Goal: Contribute content

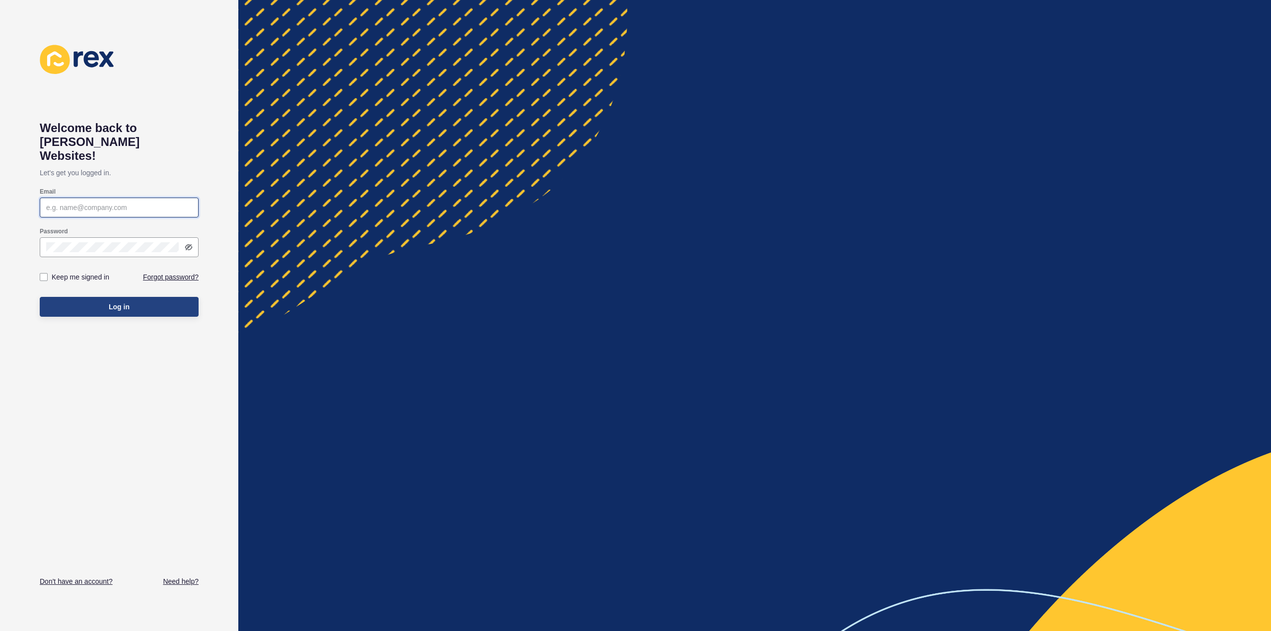
type input "[PERSON_NAME][EMAIL_ADDRESS][DOMAIN_NAME]"
click at [108, 297] on button "Log in" at bounding box center [119, 307] width 159 height 20
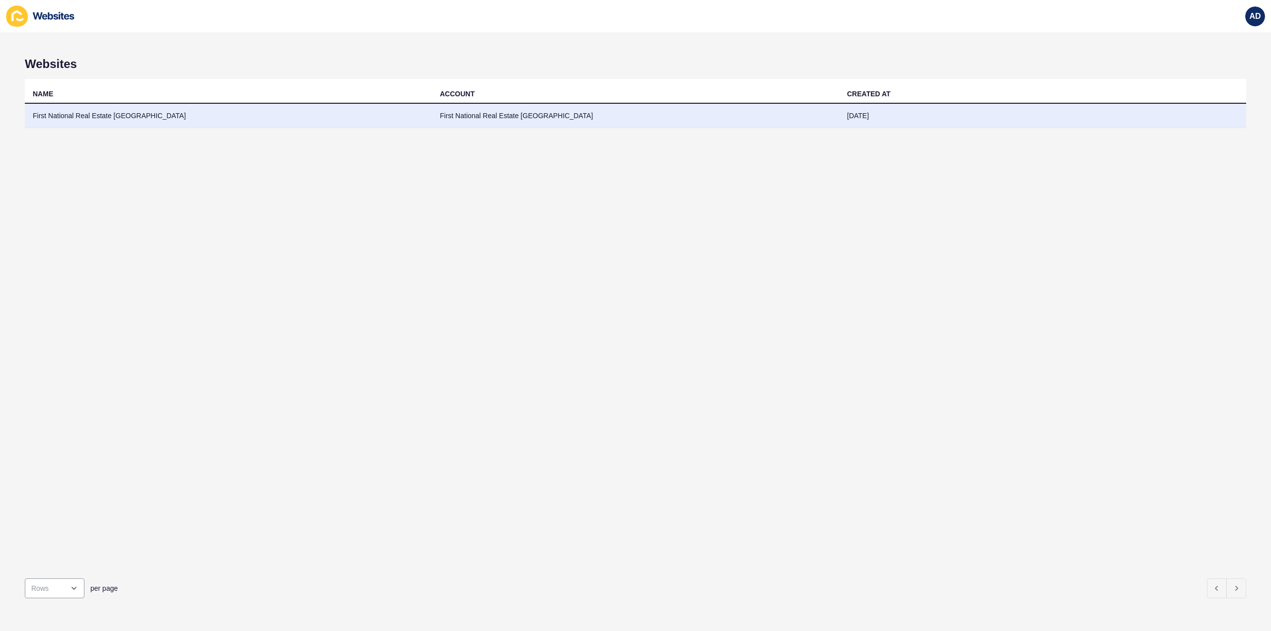
click at [98, 114] on td "First National Real Estate [GEOGRAPHIC_DATA]" at bounding box center [228, 116] width 407 height 24
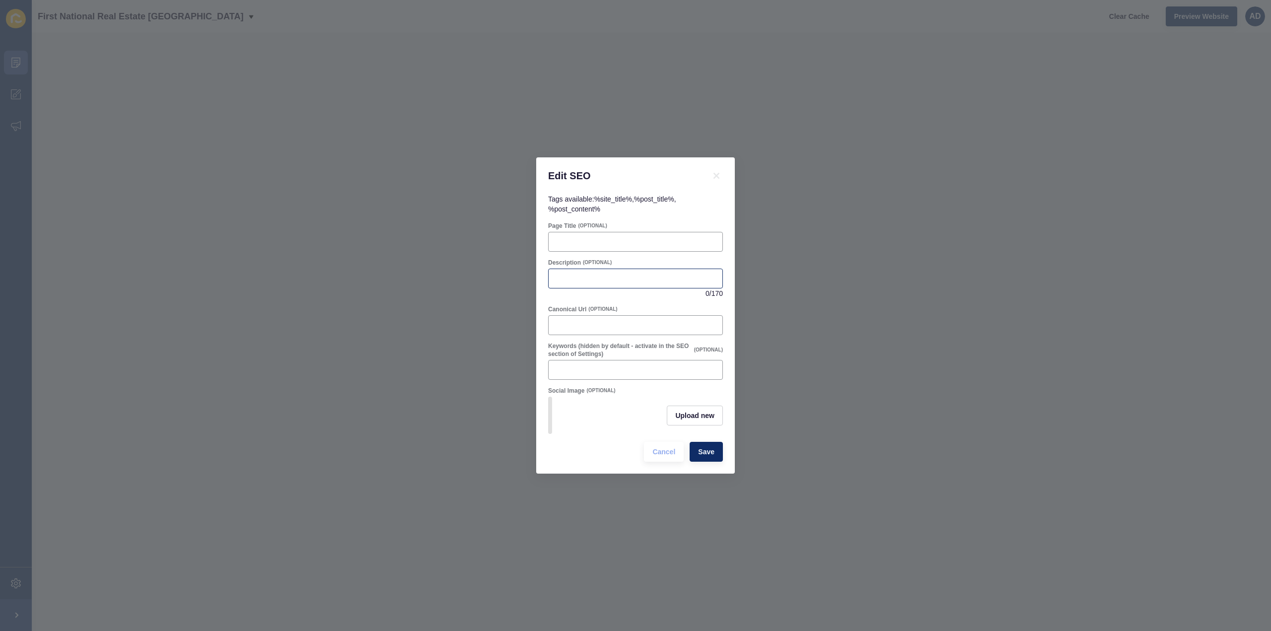
click at [574, 269] on div at bounding box center [635, 279] width 175 height 20
paste input "Bundaberg sellers face the lowest spring listings in 10 years. Discover why now…"
type input "Bundaberg sellers face the lowest spring listings in 10 years. Discover why now…"
click at [704, 413] on span "Upload new" at bounding box center [694, 416] width 39 height 10
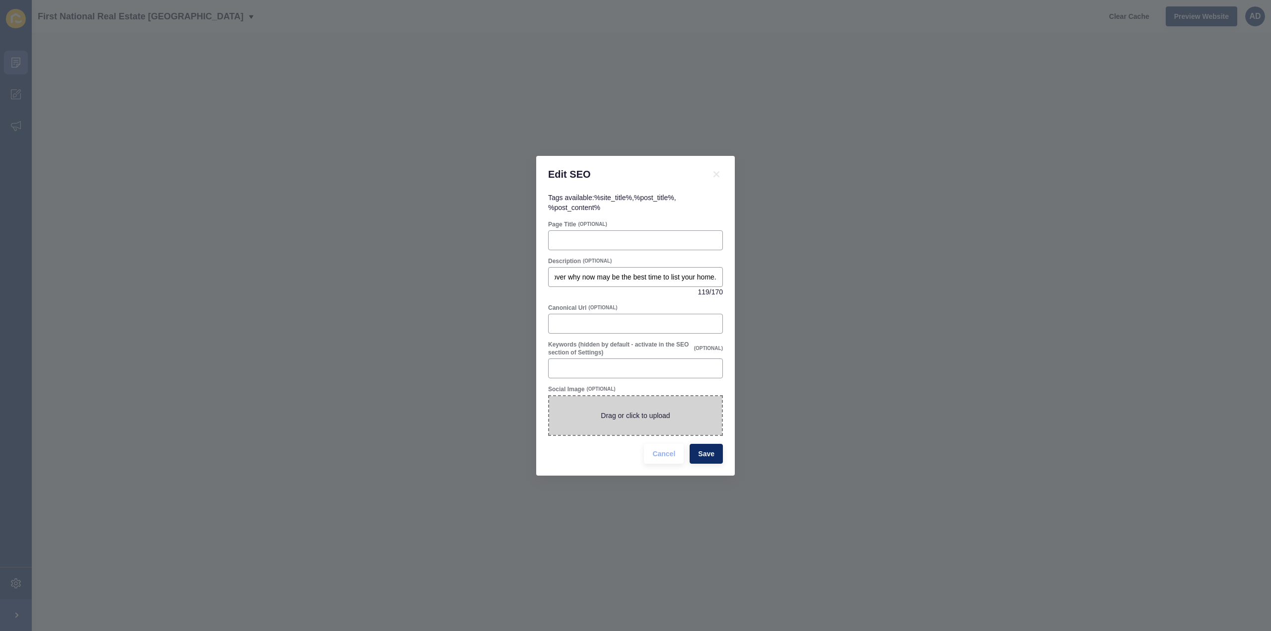
scroll to position [0, 0]
click at [638, 412] on span at bounding box center [635, 415] width 173 height 39
click at [549, 396] on input "Drag or click to upload" at bounding box center [549, 396] width 0 height 0
type input "C:\fakepath\Bundaberg Listings Down.png"
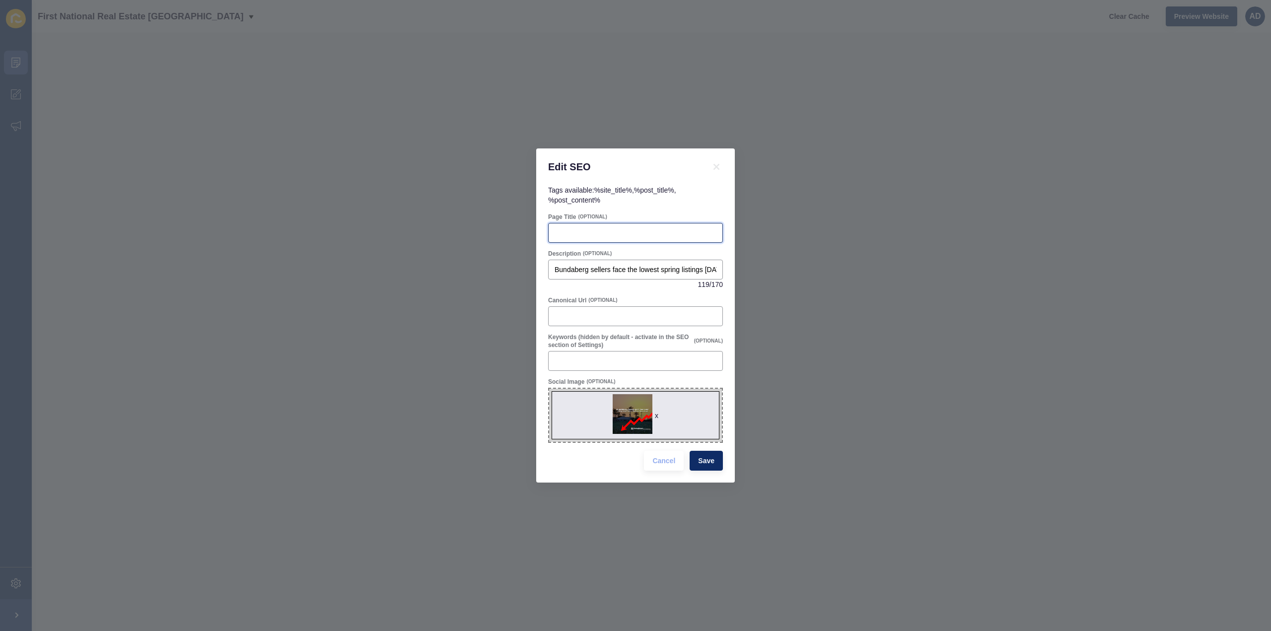
click at [604, 236] on input "Page Title" at bounding box center [635, 233] width 162 height 10
paste input "Spring Selling in Bundaberg: Why Low Listings Create Big Opportunities"
type input "Spring Selling in Bundaberg: Why Low Listings Create Big Opportunities"
click at [701, 466] on button "Save" at bounding box center [706, 461] width 33 height 20
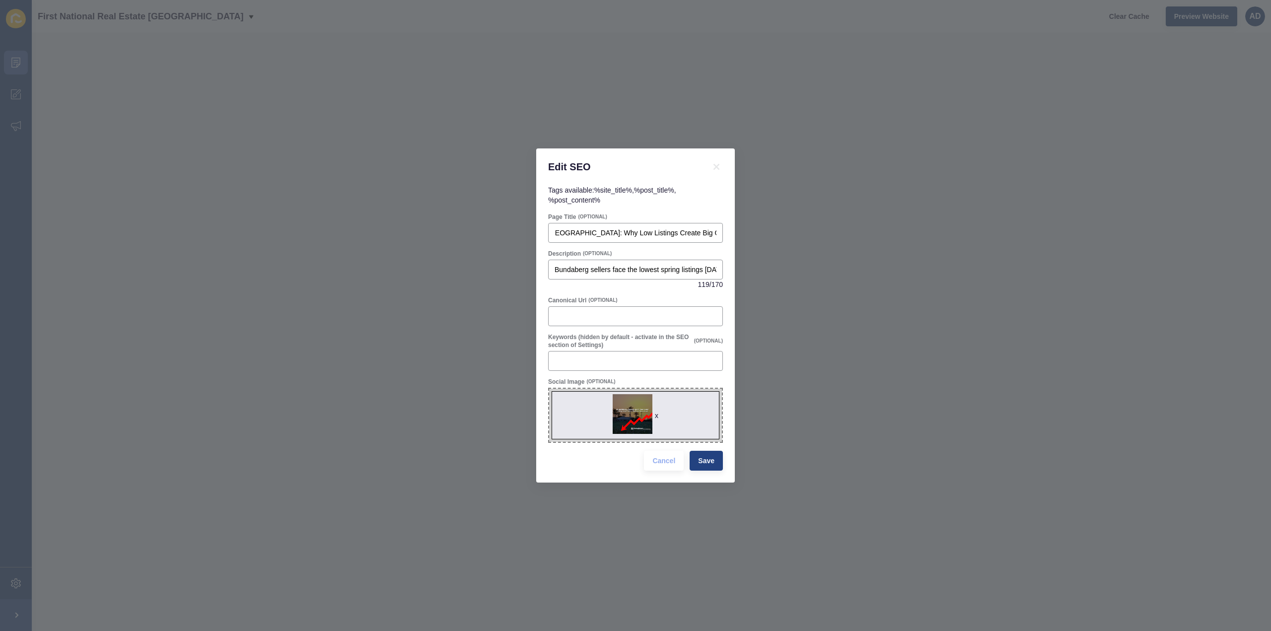
scroll to position [0, 0]
